Goal: Information Seeking & Learning: Learn about a topic

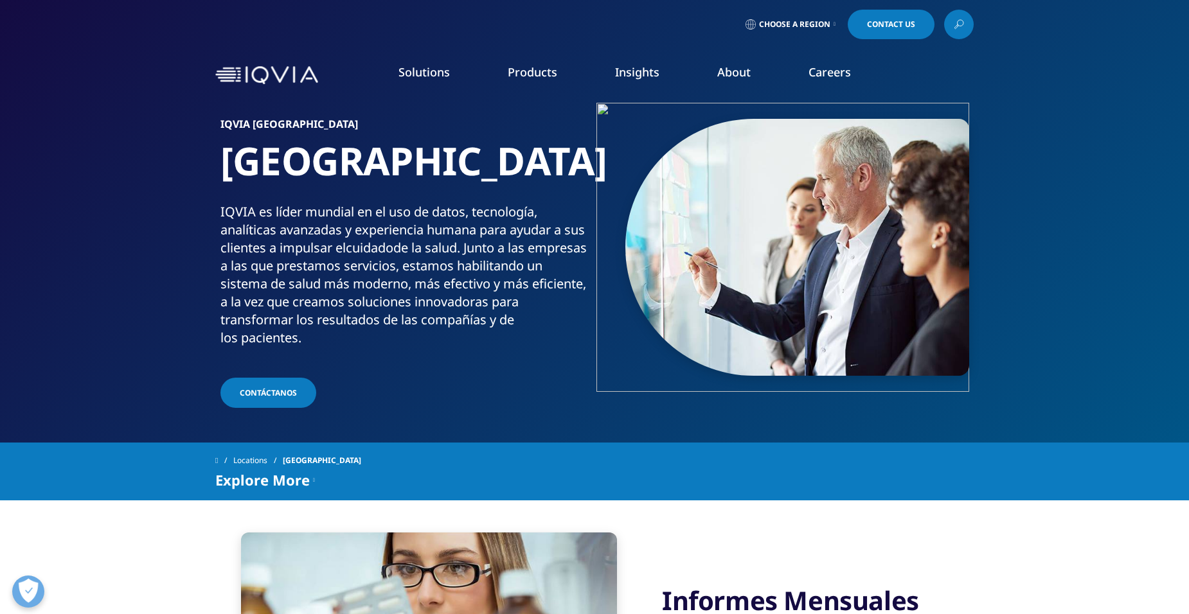
click at [334, 328] on link "Next Best Action" at bounding box center [377, 328] width 215 height 14
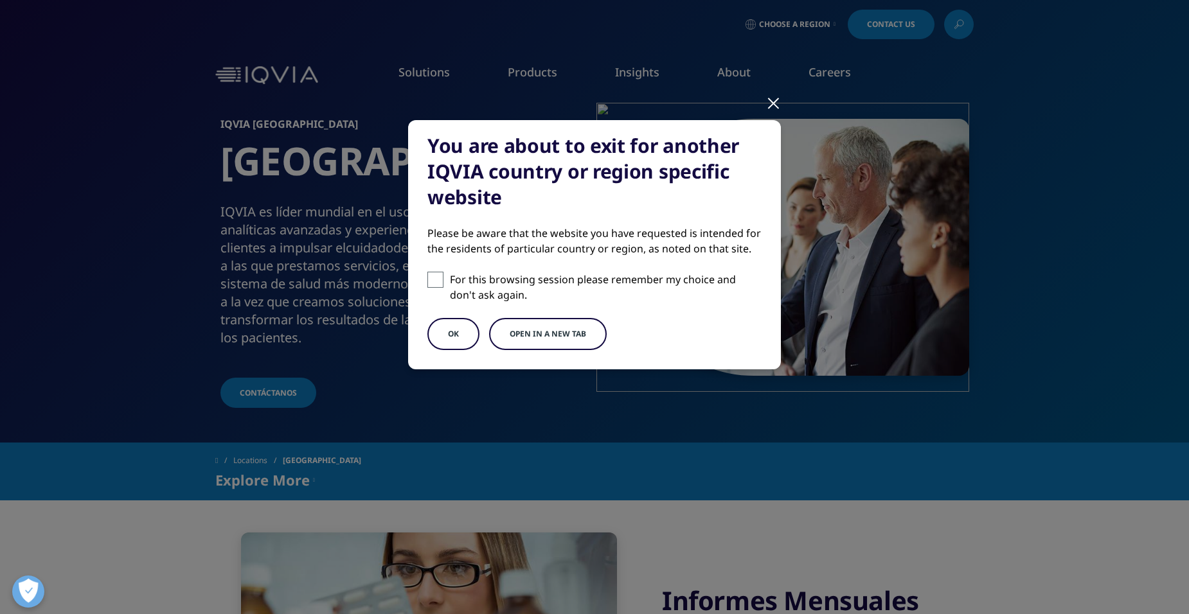
click at [511, 334] on button "Open in a new tab" at bounding box center [548, 334] width 118 height 32
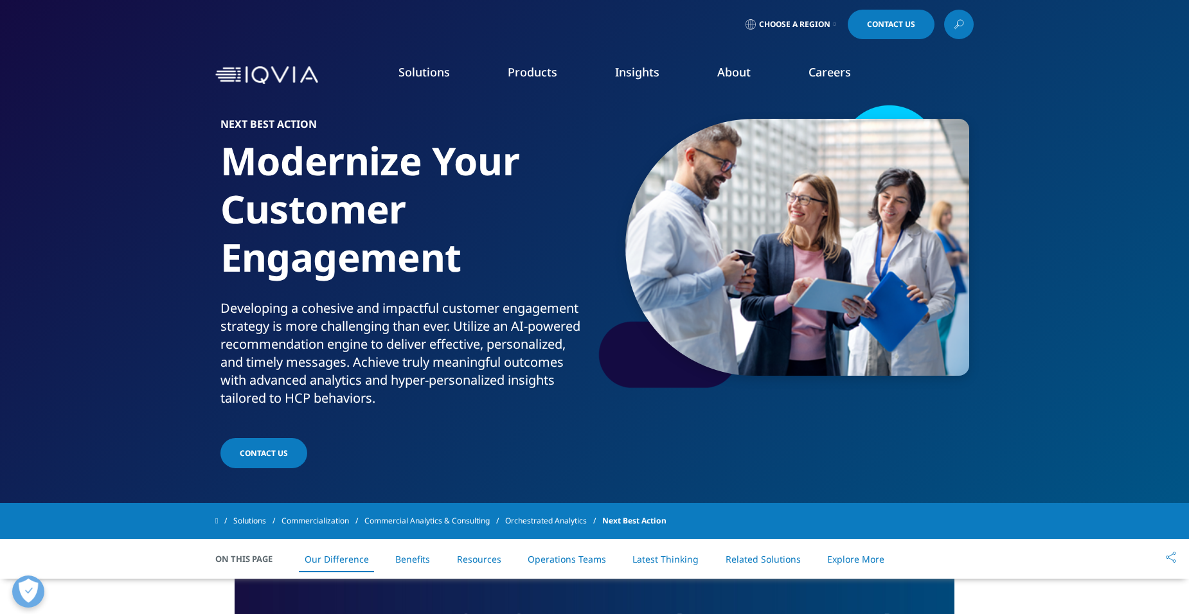
click at [959, 28] on icon at bounding box center [959, 24] width 10 height 17
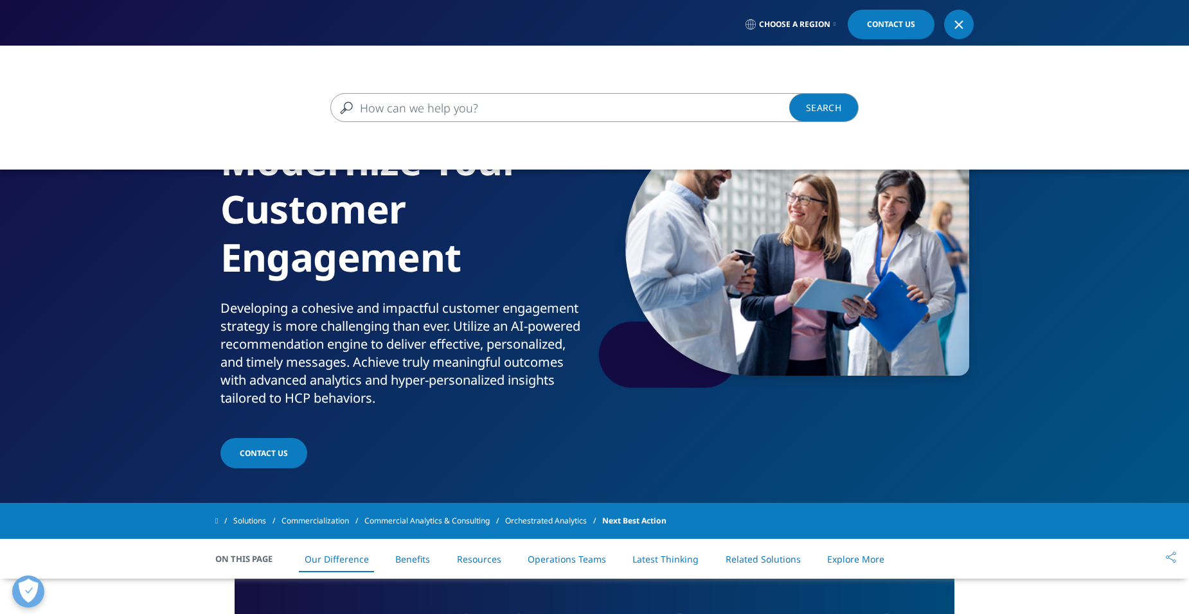
click at [560, 114] on input "Buscar" at bounding box center [575, 107] width 491 height 29
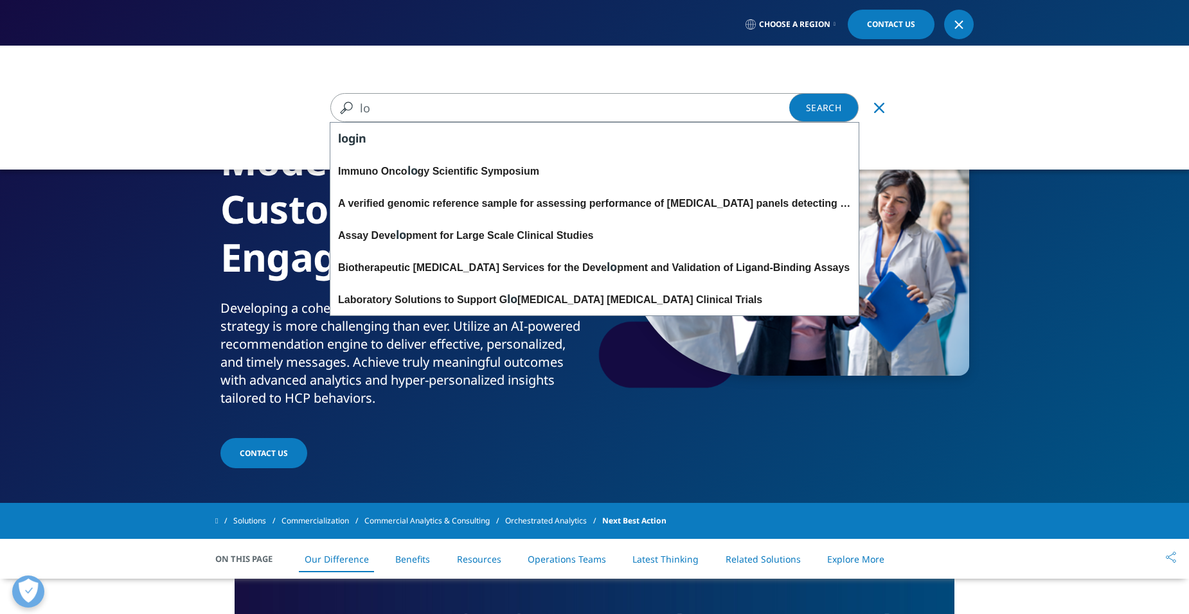
type input "l"
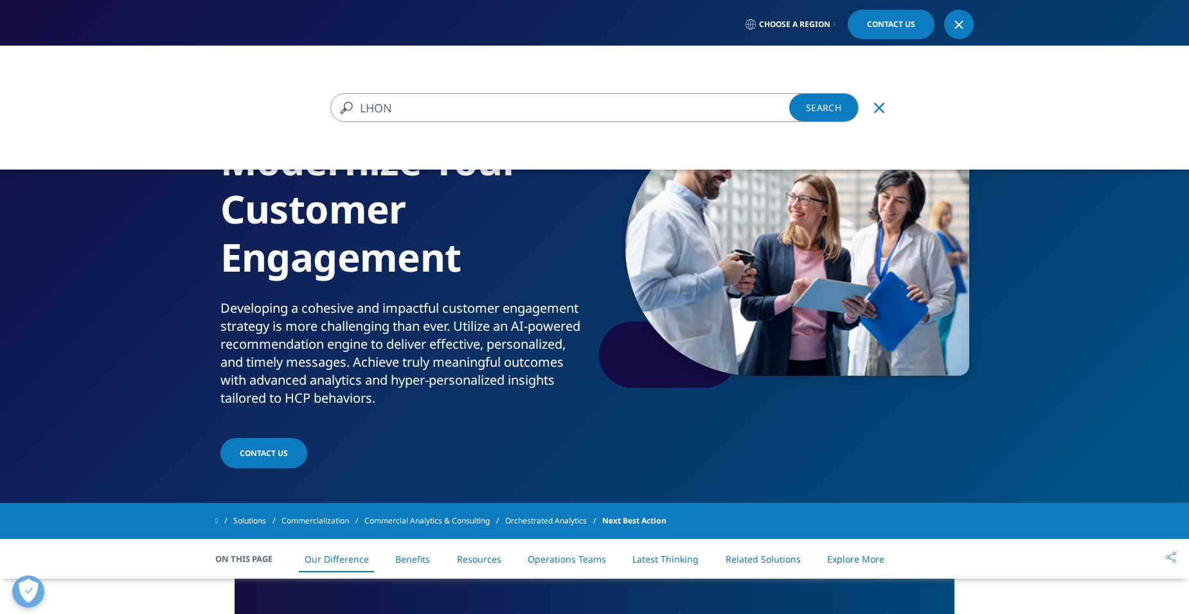
type input "LHON"
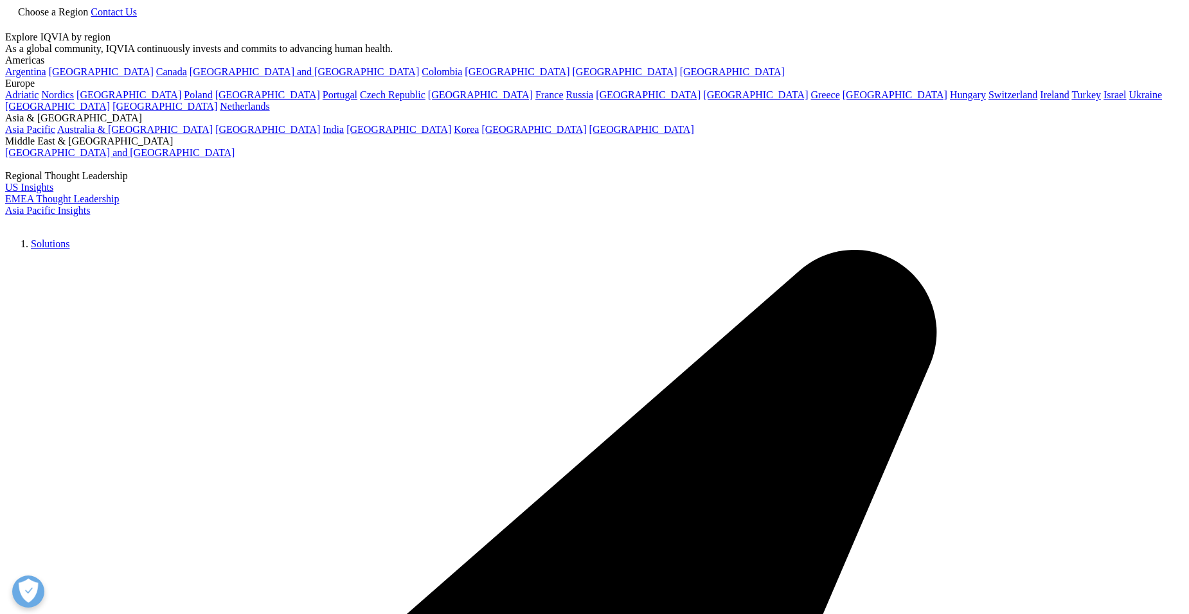
type input "LHON"
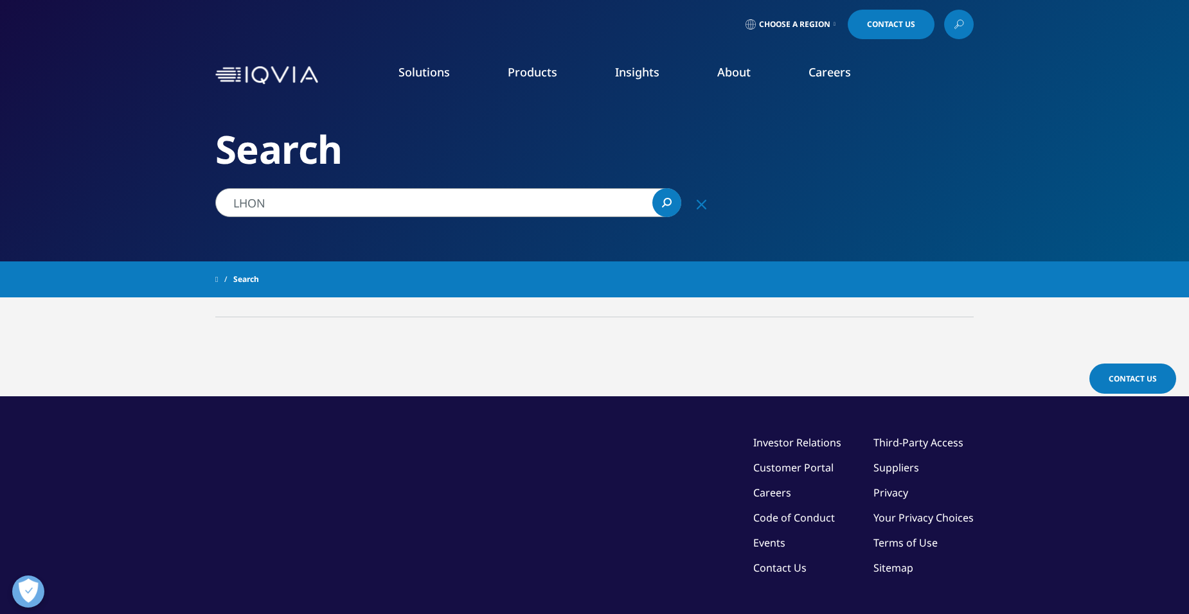
click at [153, 201] on link "Research & Development" at bounding box center [128, 208] width 123 height 14
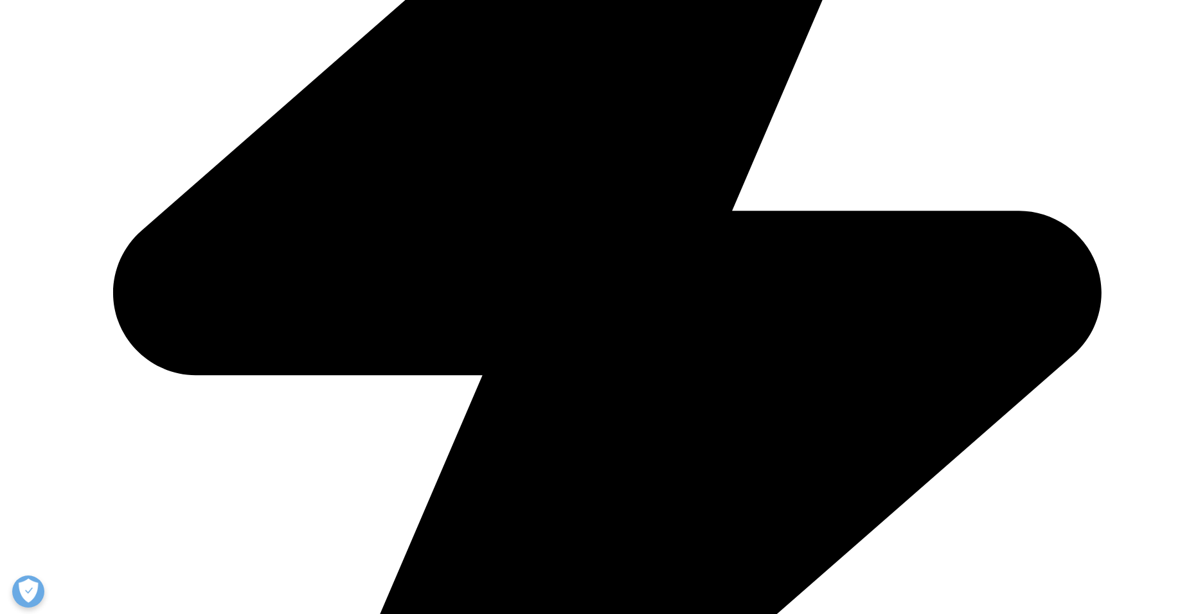
scroll to position [4434, 0]
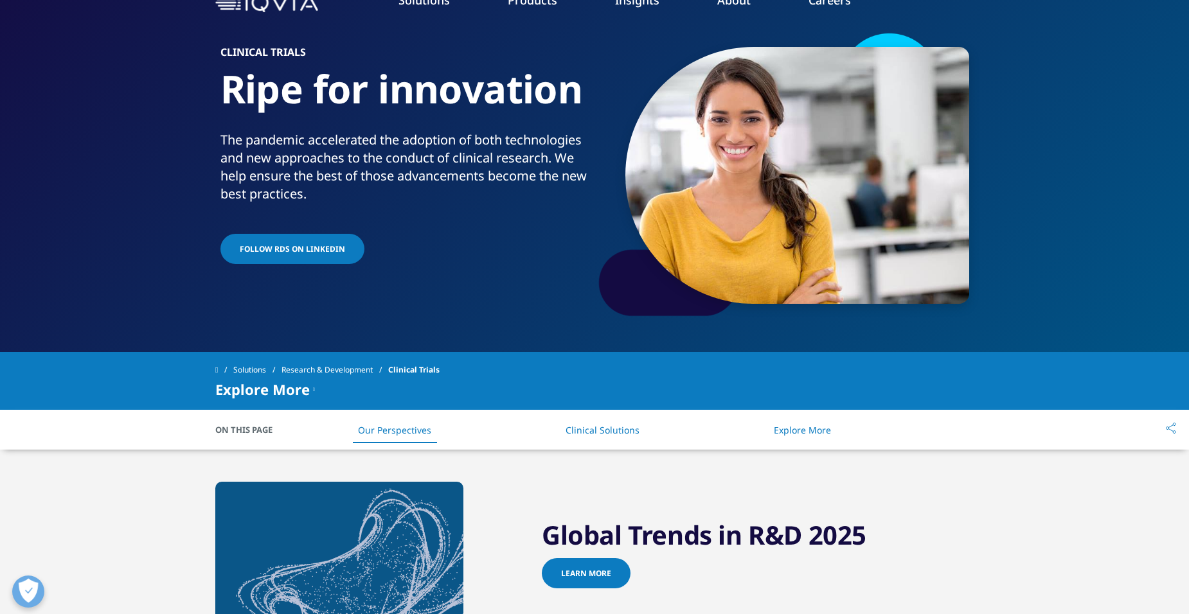
scroll to position [257, 0]
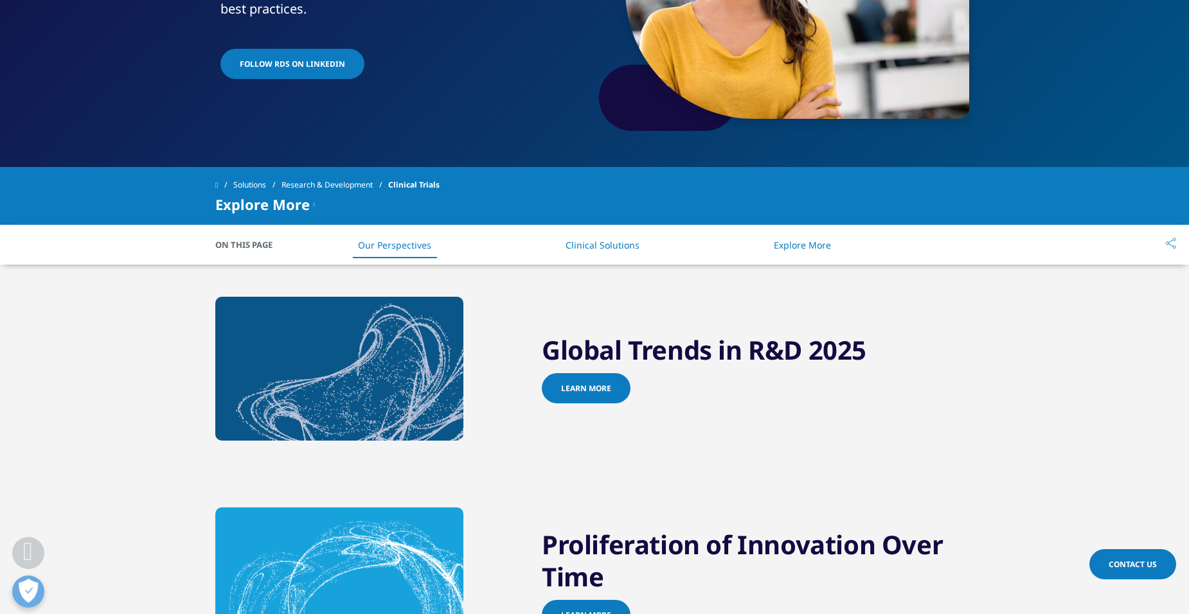
click at [625, 243] on link "Clinical Solutions" at bounding box center [603, 245] width 74 height 12
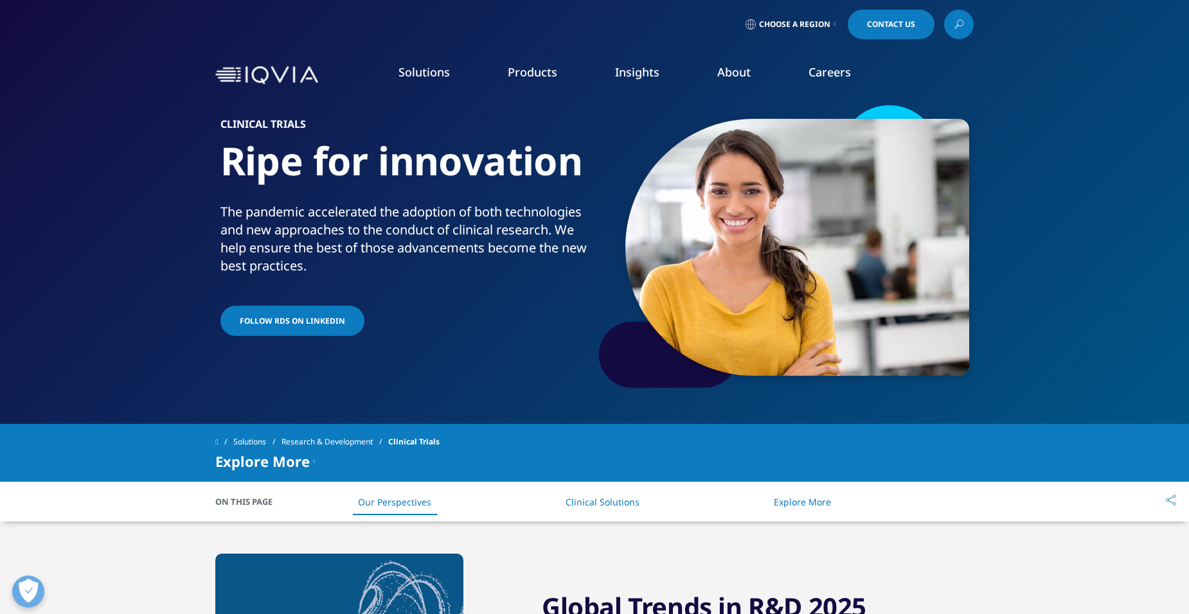
click at [599, 506] on link "Clinical Solutions" at bounding box center [603, 502] width 74 height 12
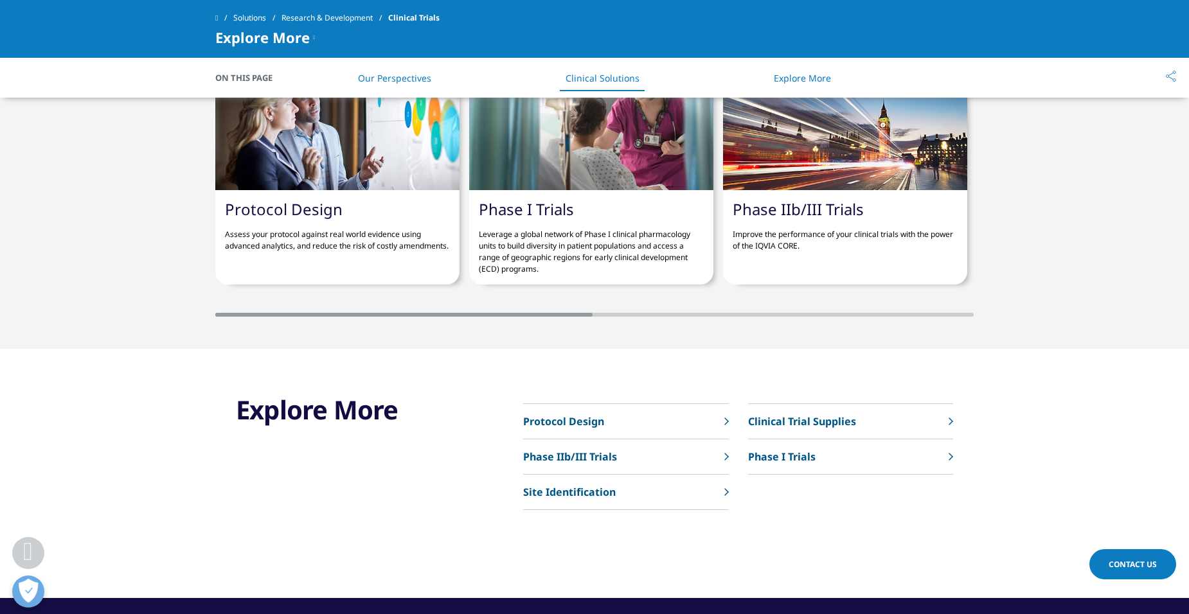
scroll to position [2883, 0]
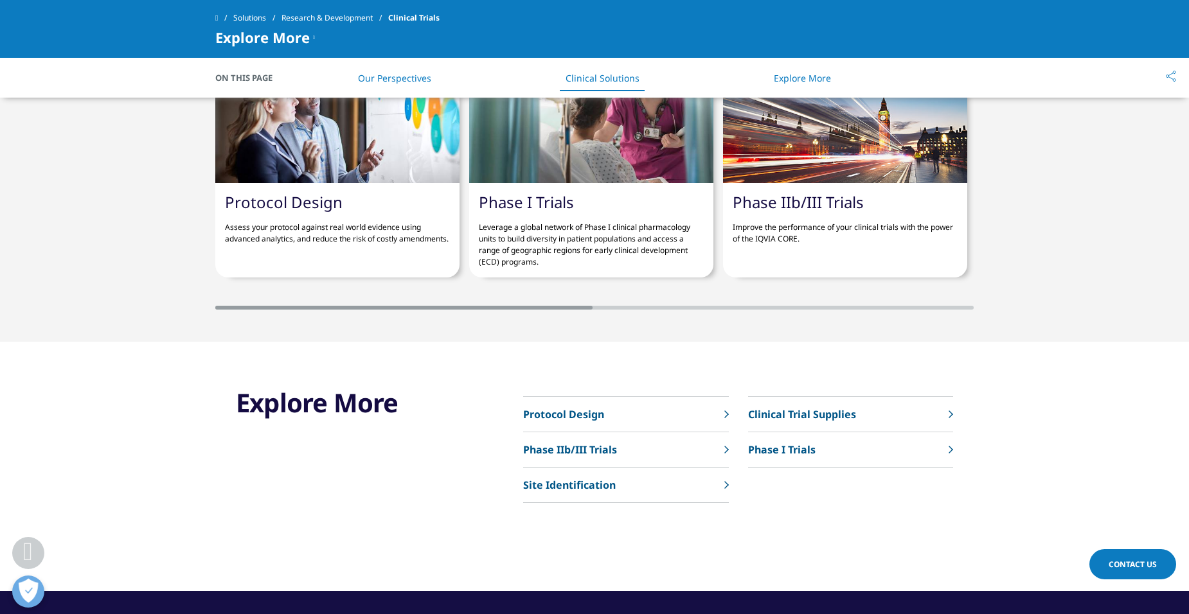
click at [733, 415] on div "Protocol Design Phase IIb/III Trials Site Identification" at bounding box center [738, 450] width 430 height 107
click at [720, 414] on link "Protocol Design" at bounding box center [625, 414] width 205 height 35
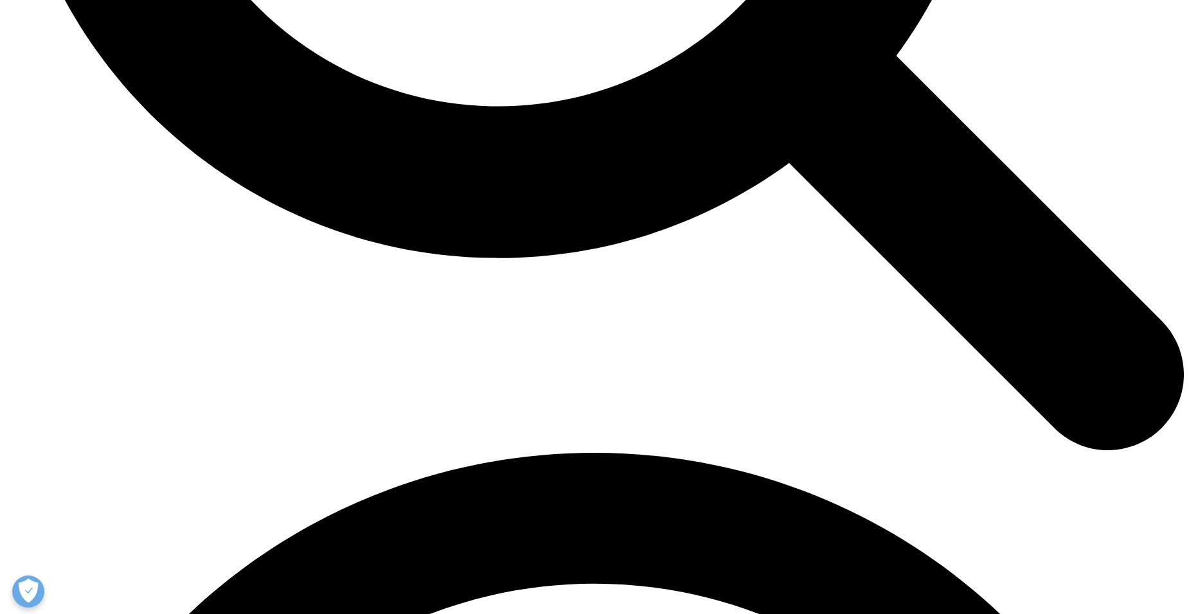
scroll to position [1992, 0]
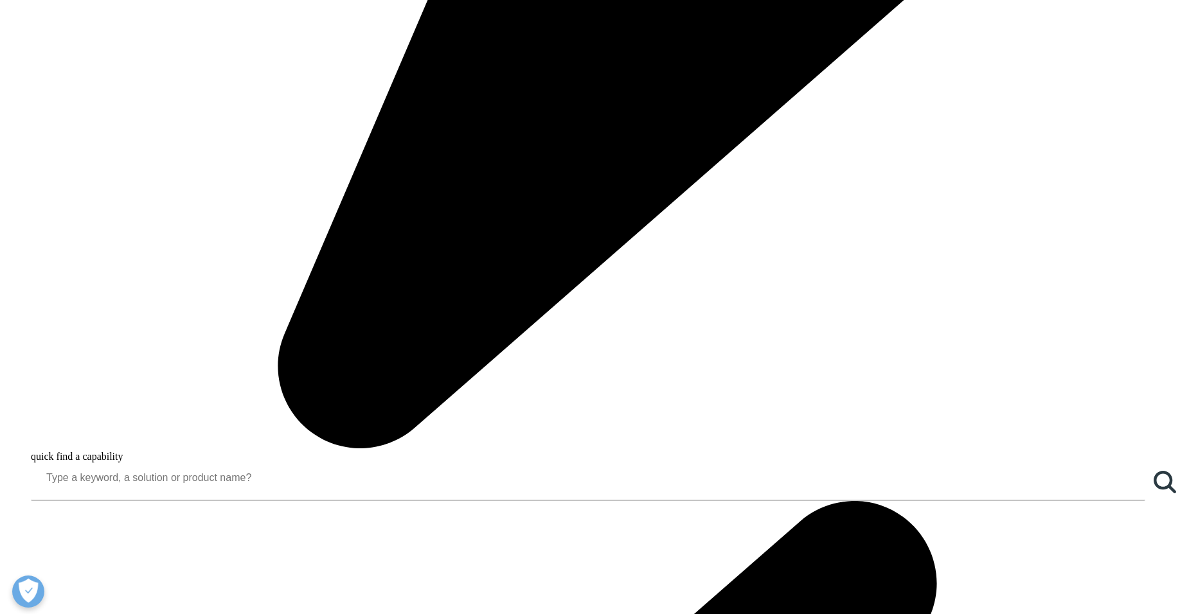
scroll to position [1992, 0]
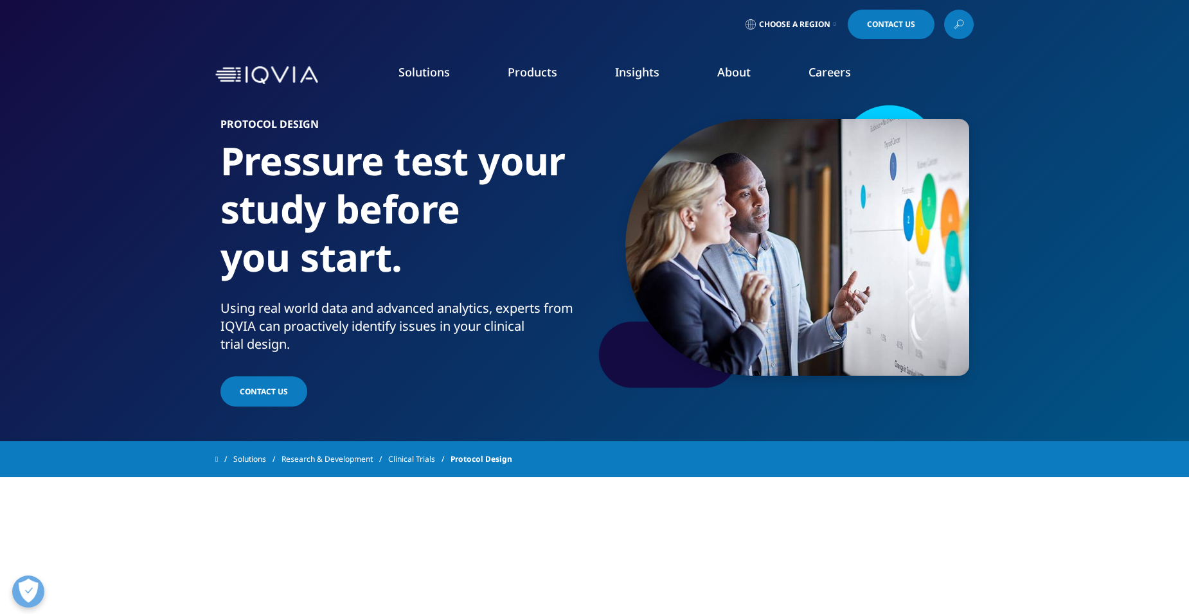
click at [164, 231] on link "Clinical Trial Payments" at bounding box center [162, 233] width 215 height 14
